Goal: Task Accomplishment & Management: Use online tool/utility

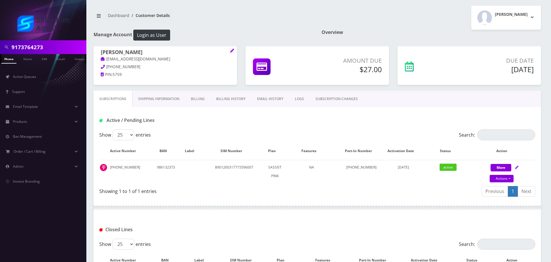
scroll to position [71, 0]
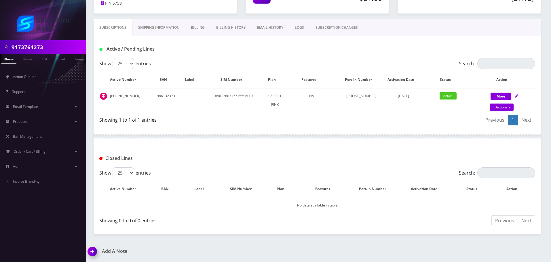
click at [54, 50] on input "9173764273" at bounding box center [48, 47] width 73 height 11
type input "6467260381"
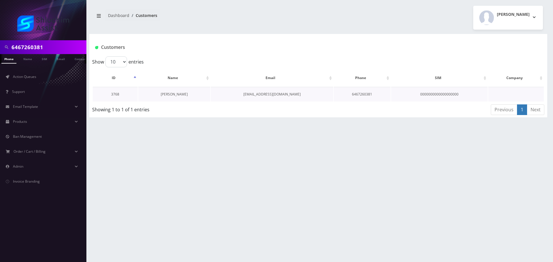
click at [172, 96] on link "[PERSON_NAME]" at bounding box center [174, 94] width 27 height 5
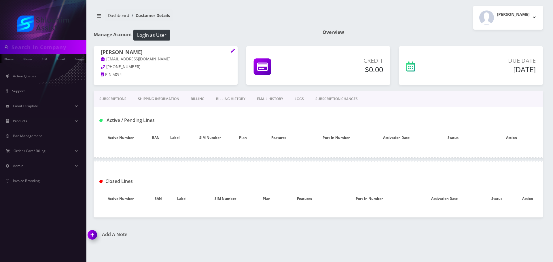
type input "6467260381"
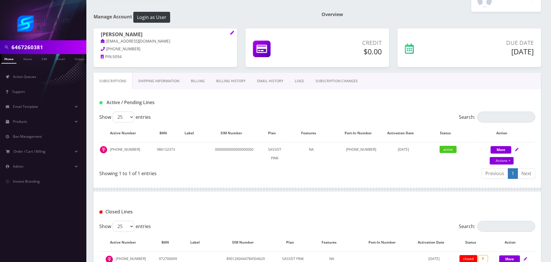
scroll to position [13, 0]
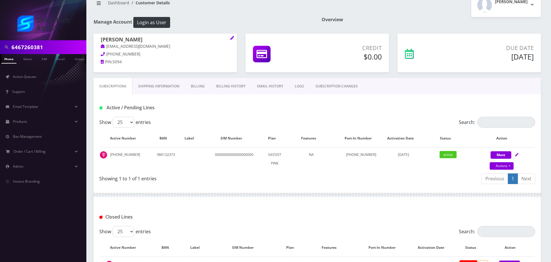
click at [239, 89] on link "Billing History" at bounding box center [230, 86] width 41 height 17
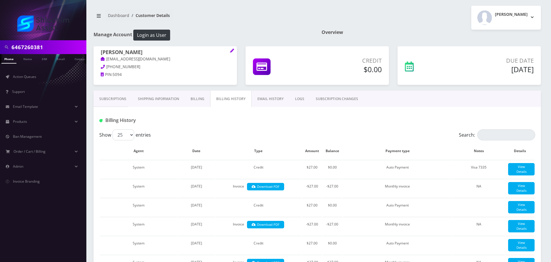
click at [122, 99] on link "Subscriptions" at bounding box center [113, 99] width 39 height 17
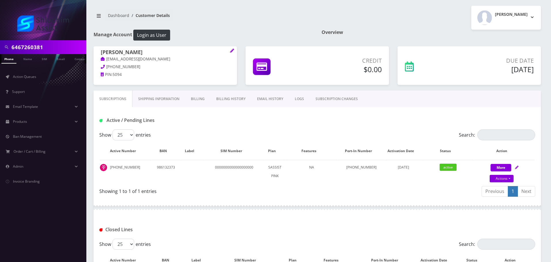
click at [45, 43] on input "6467260381" at bounding box center [48, 47] width 73 height 11
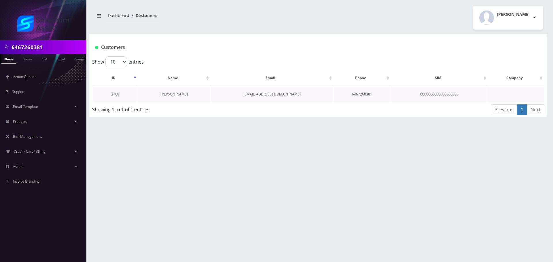
click at [171, 94] on link "Shaina marasow" at bounding box center [174, 94] width 27 height 5
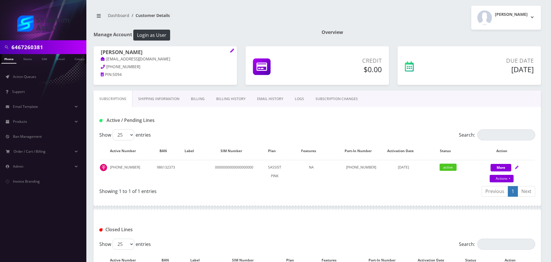
click at [55, 50] on input "6467260381" at bounding box center [48, 47] width 73 height 11
paste input "[EMAIL_ADDRESS][DOMAIN_NAME]"
type input "[EMAIL_ADDRESS][DOMAIN_NAME]"
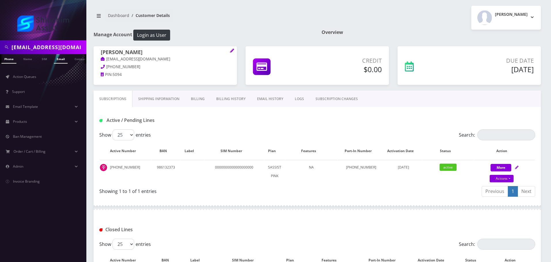
click at [64, 58] on link "Email" at bounding box center [61, 58] width 14 height 9
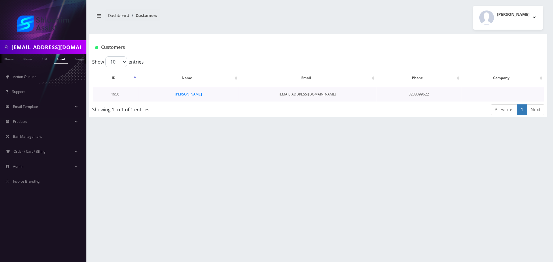
scroll to position [0, 3]
click at [185, 94] on link "[PERSON_NAME]" at bounding box center [188, 94] width 27 height 5
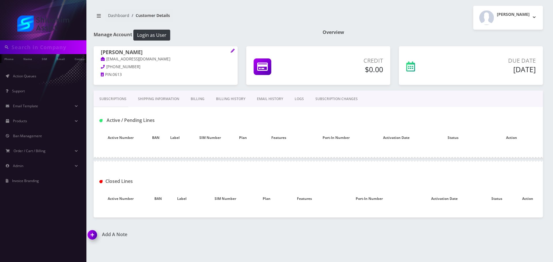
type input "[EMAIL_ADDRESS][DOMAIN_NAME]"
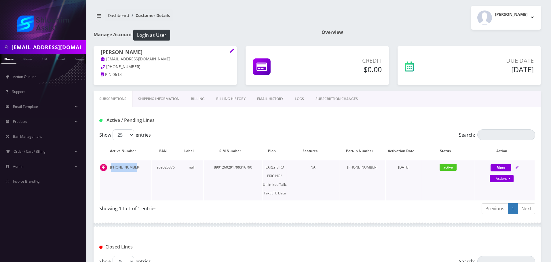
drag, startPoint x: 135, startPoint y: 168, endPoint x: 111, endPoint y: 167, distance: 23.6
click at [111, 167] on td "[PHONE_NUMBER]" at bounding box center [126, 180] width 52 height 41
click at [109, 166] on td "[PHONE_NUMBER]" at bounding box center [126, 180] width 52 height 41
drag, startPoint x: 111, startPoint y: 167, endPoint x: 133, endPoint y: 167, distance: 22.4
click at [133, 167] on td "323-439-4314" at bounding box center [126, 180] width 52 height 41
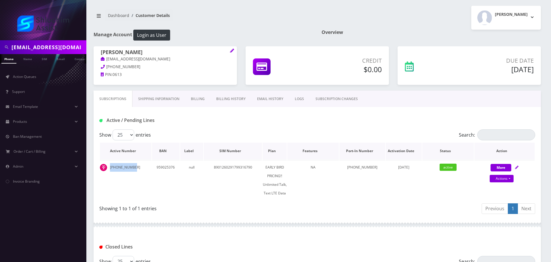
copy td "323-439-4314"
click at [30, 80] on link "Action Queues" at bounding box center [43, 77] width 86 height 12
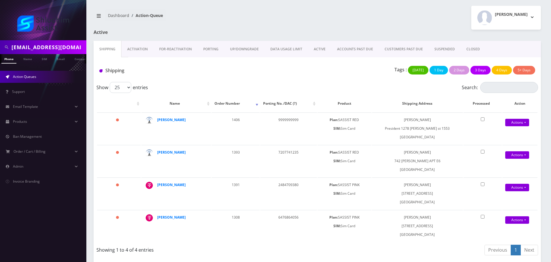
click at [349, 53] on link "ACCOUNTS PAST DUE" at bounding box center [354, 49] width 47 height 17
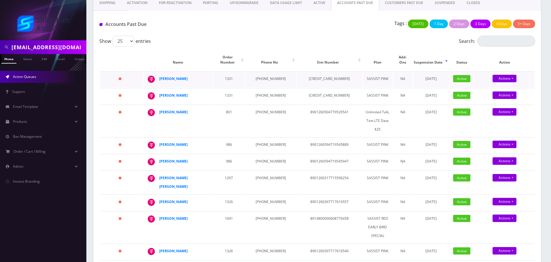
scroll to position [58, 0]
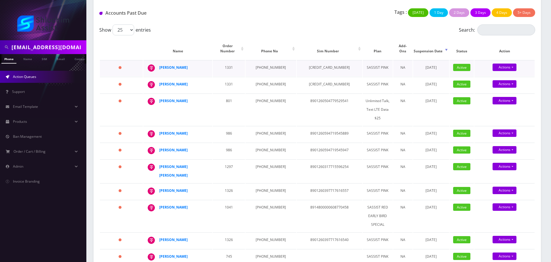
click at [268, 60] on td "[PHONE_NUMBER]" at bounding box center [270, 68] width 50 height 16
copy td "[PHONE_NUMBER]"
click at [66, 51] on input "[EMAIL_ADDRESS][DOMAIN_NAME]" at bounding box center [48, 47] width 73 height 11
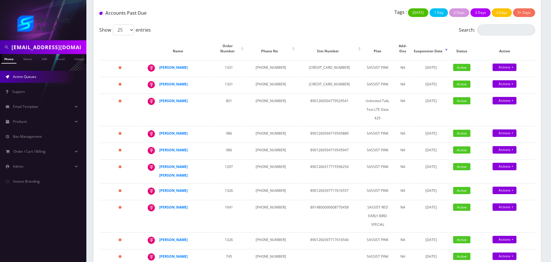
click at [66, 51] on input "[EMAIL_ADDRESS][DOMAIN_NAME]" at bounding box center [48, 47] width 73 height 11
click at [34, 79] on span "Action Queues" at bounding box center [24, 76] width 23 height 5
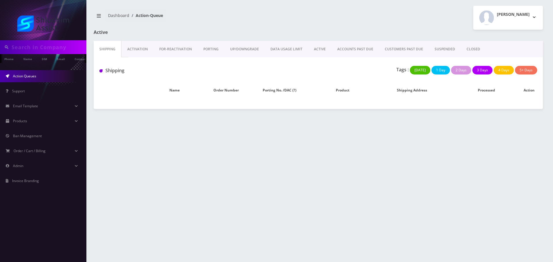
type input "[EMAIL_ADDRESS][DOMAIN_NAME]"
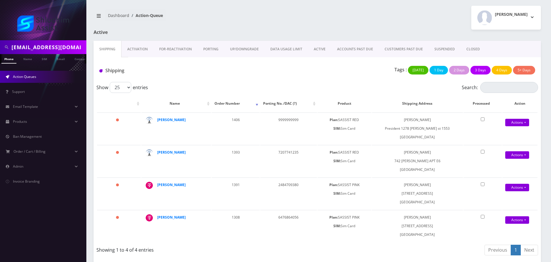
click at [315, 49] on link "ACTIVE" at bounding box center [319, 49] width 23 height 17
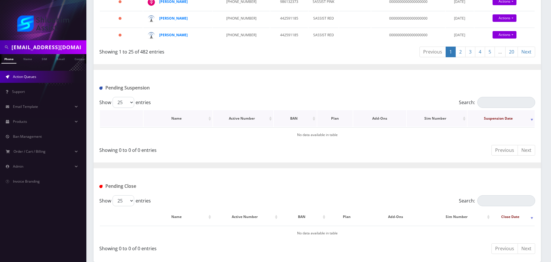
scroll to position [534, 0]
click at [509, 52] on link "20" at bounding box center [511, 52] width 13 height 11
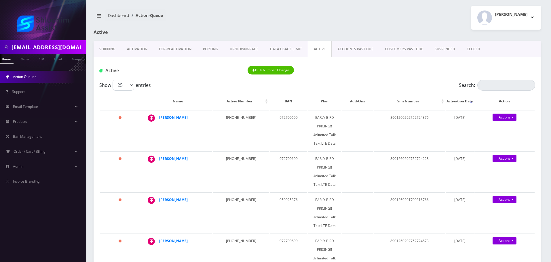
scroll to position [0, 9]
